Goal: Communication & Community: Answer question/provide support

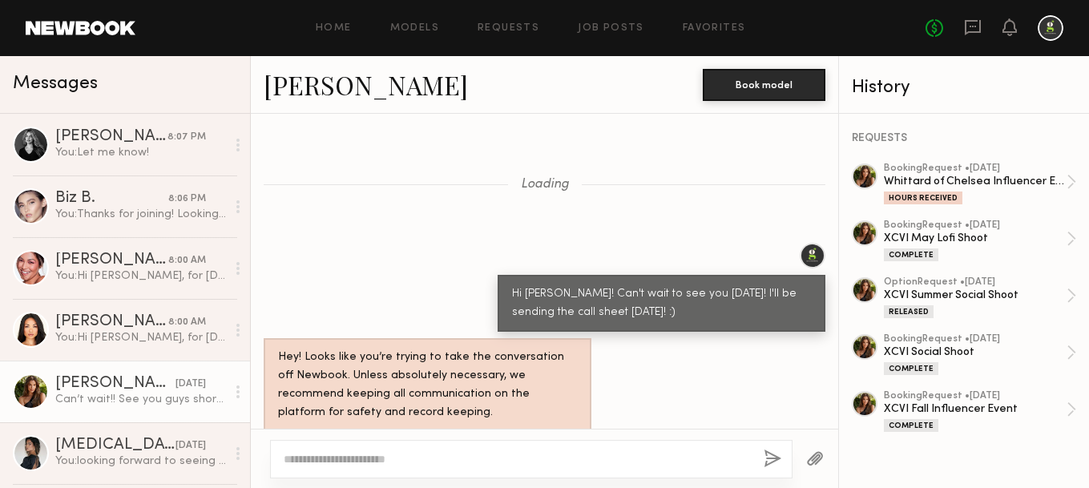
scroll to position [1680, 0]
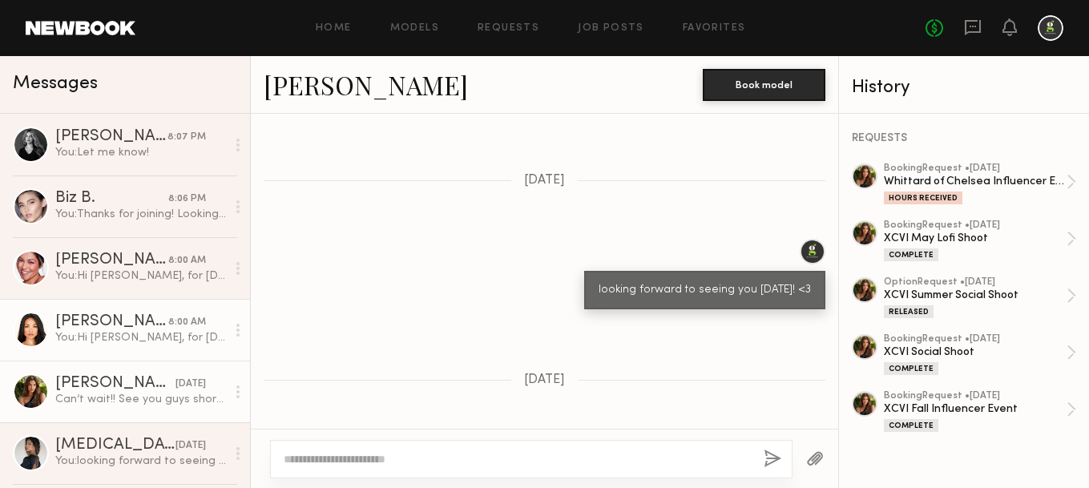
click at [152, 327] on div "[PERSON_NAME]" at bounding box center [111, 322] width 113 height 16
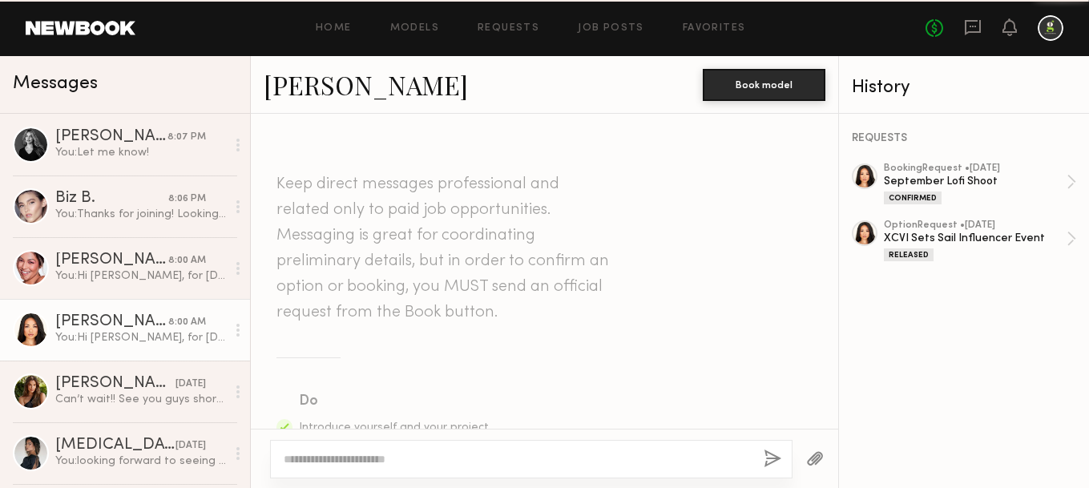
scroll to position [1902, 0]
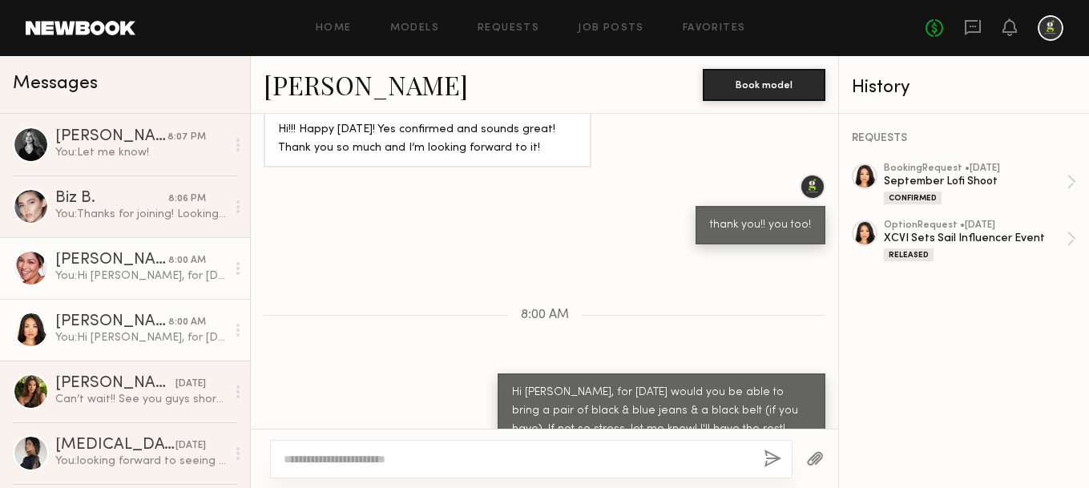
click at [135, 277] on div "You: Hi [PERSON_NAME], for [DATE] would you be able to bring a pair of black & …" at bounding box center [140, 275] width 171 height 15
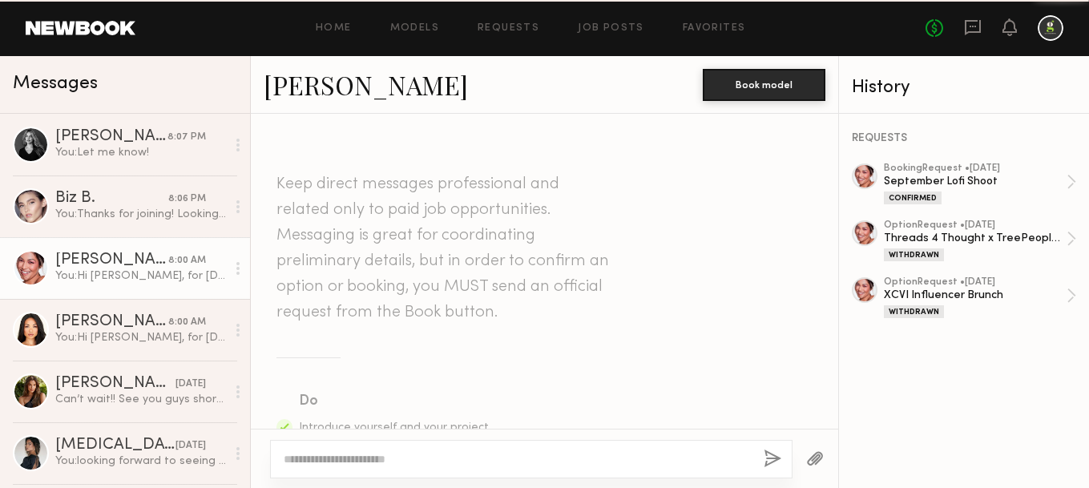
scroll to position [2094, 0]
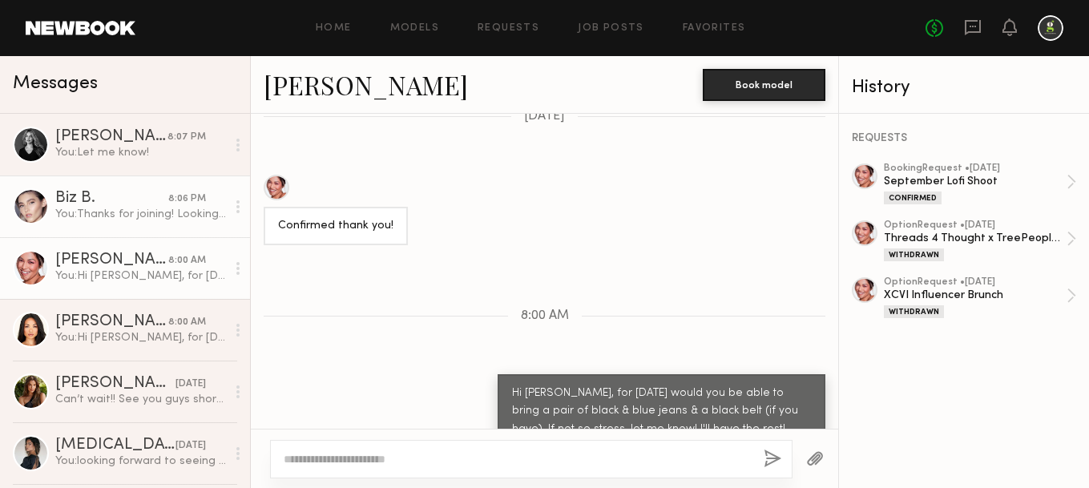
click at [122, 204] on div "Biz B." at bounding box center [111, 199] width 113 height 16
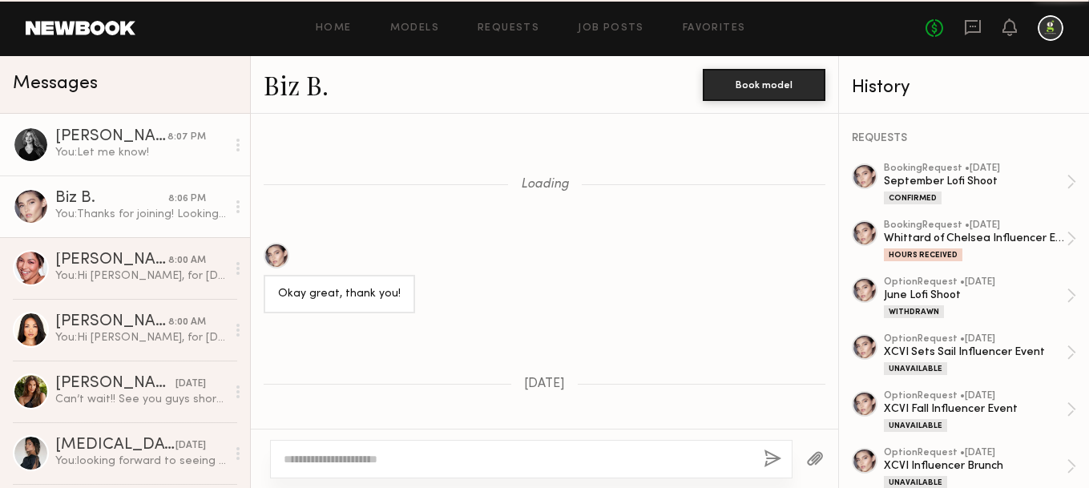
scroll to position [2682, 0]
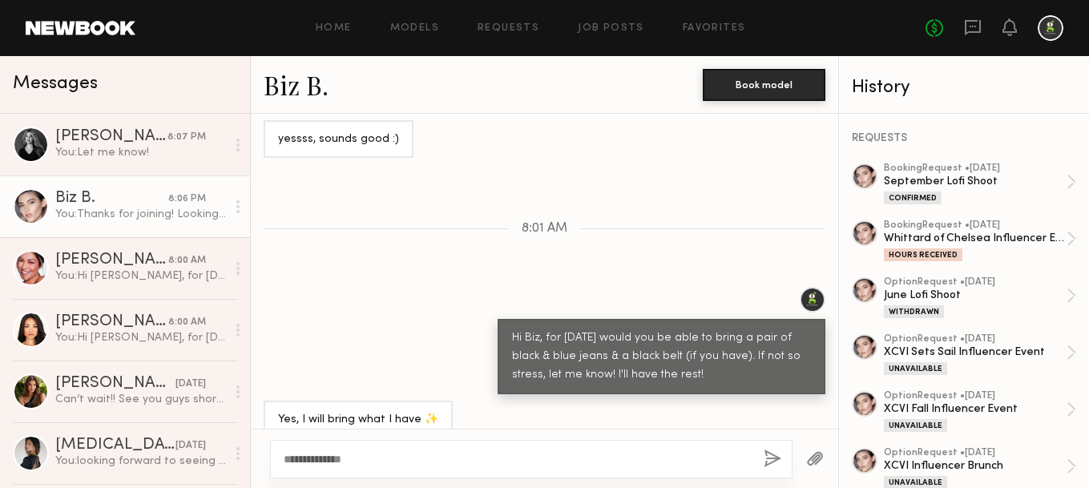
type textarea "**********"
click at [776, 461] on button "button" at bounding box center [773, 459] width 18 height 20
